Goal: Check status

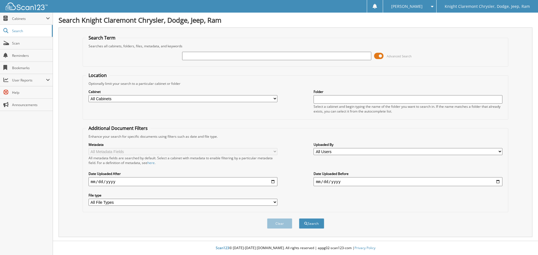
click at [207, 57] on input "text" at bounding box center [276, 56] width 189 height 8
type input "942205"
click at [299, 219] on button "Search" at bounding box center [311, 224] width 25 height 10
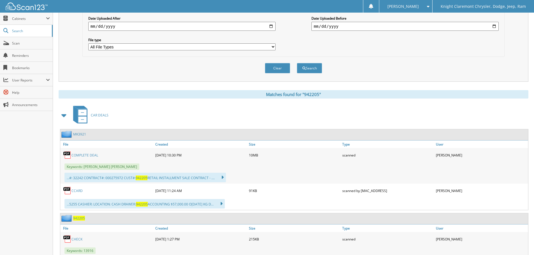
scroll to position [224, 0]
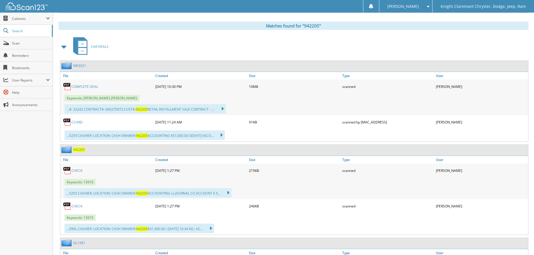
click at [79, 171] on link "CHECK" at bounding box center [76, 170] width 11 height 5
click at [79, 206] on link "CHECK" at bounding box center [76, 206] width 11 height 5
click at [81, 149] on span "942205" at bounding box center [79, 149] width 12 height 5
